Goal: Information Seeking & Learning: Learn about a topic

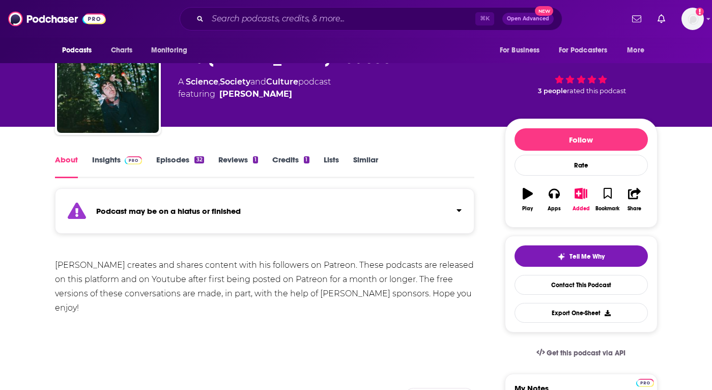
click at [110, 159] on link "Insights" at bounding box center [117, 166] width 50 height 23
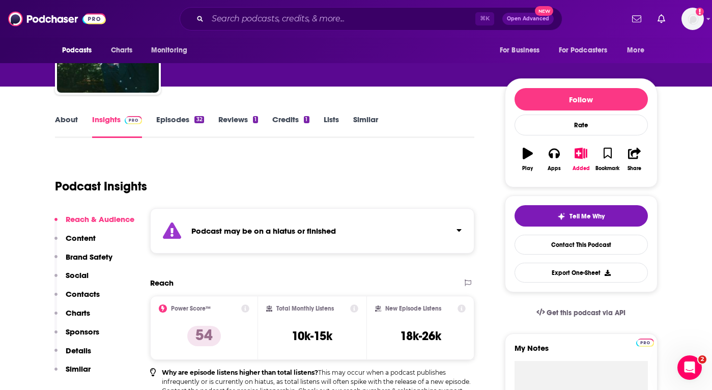
scroll to position [75, 0]
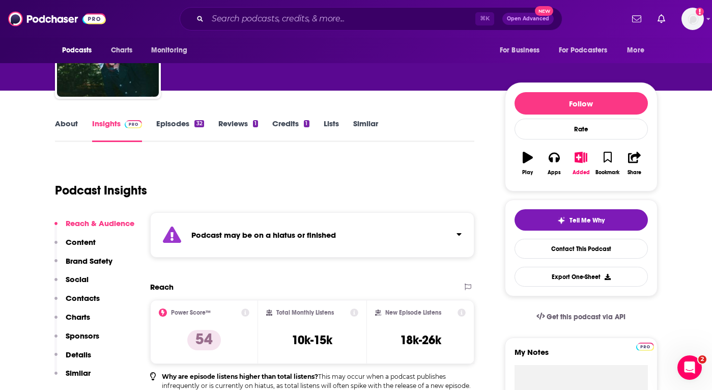
click at [185, 120] on link "Episodes 32" at bounding box center [179, 130] width 47 height 23
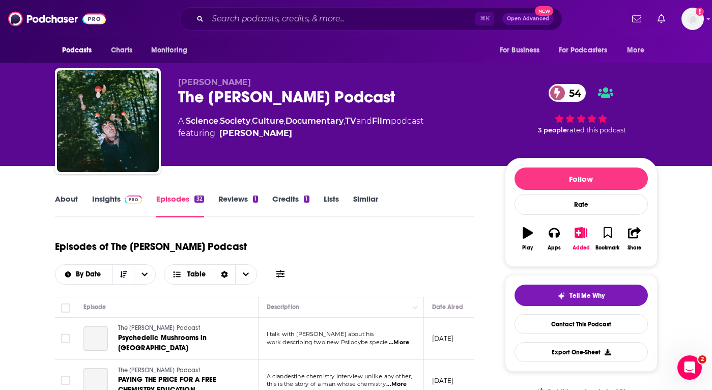
scroll to position [147, 0]
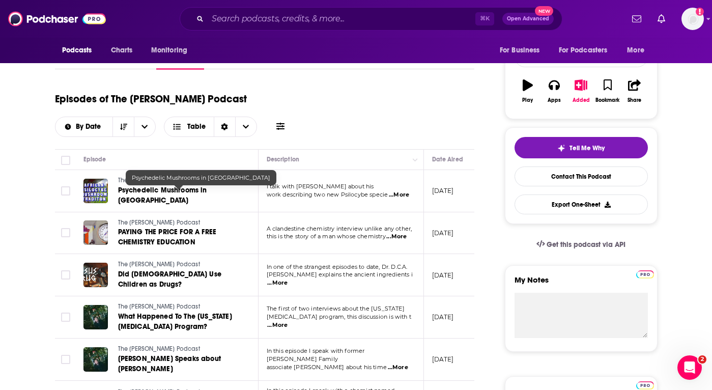
click at [174, 192] on span "Psychedelic Mushrooms in [GEOGRAPHIC_DATA]" at bounding box center [162, 195] width 89 height 19
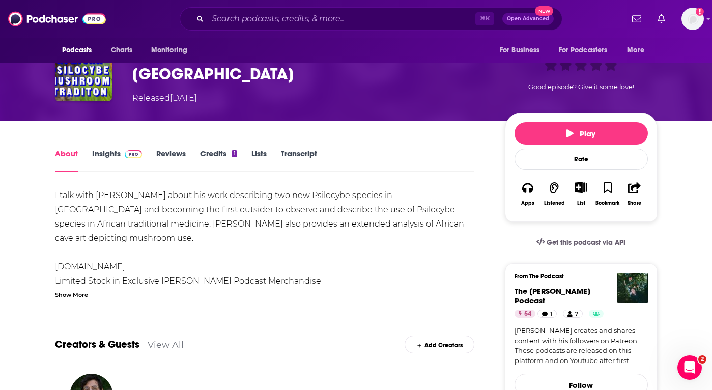
scroll to position [79, 0]
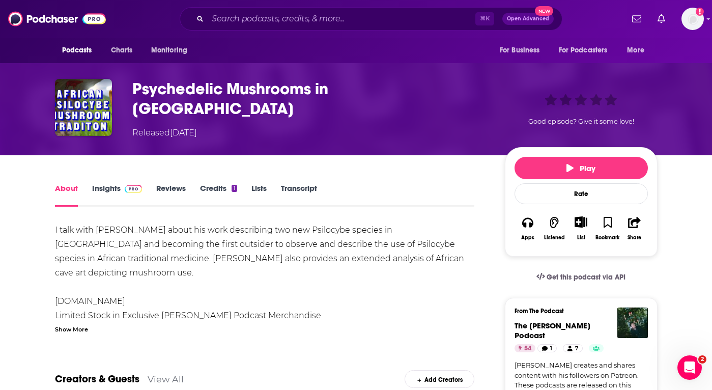
scroll to position [0, 0]
